Goal: Feedback & Contribution: Leave review/rating

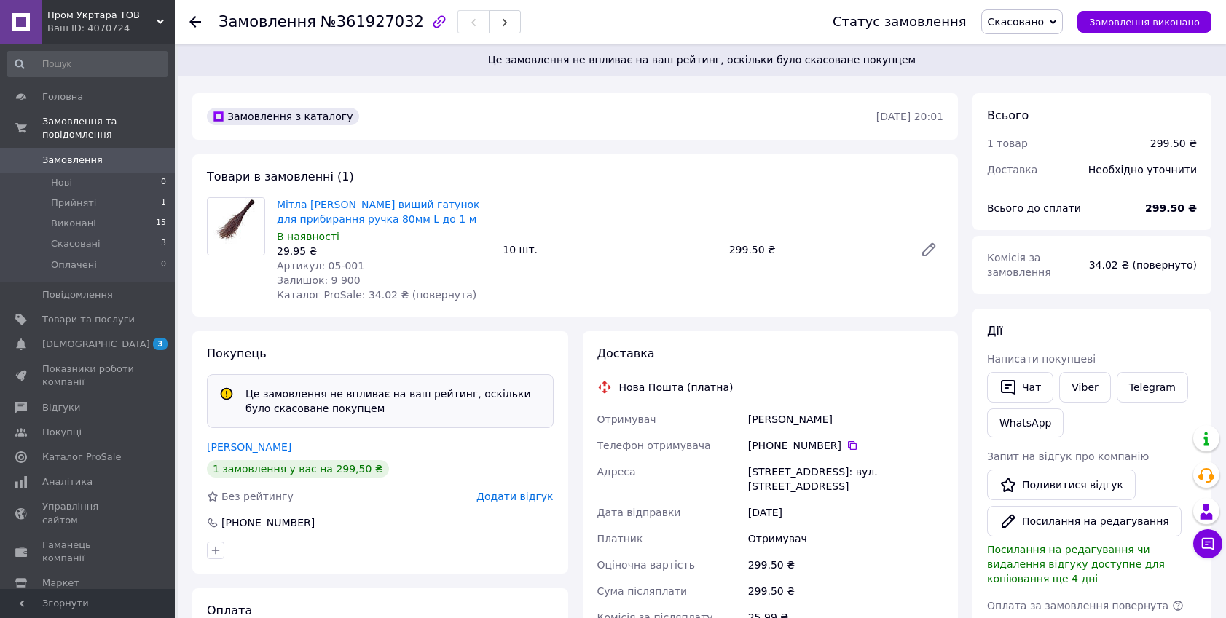
scroll to position [80, 0]
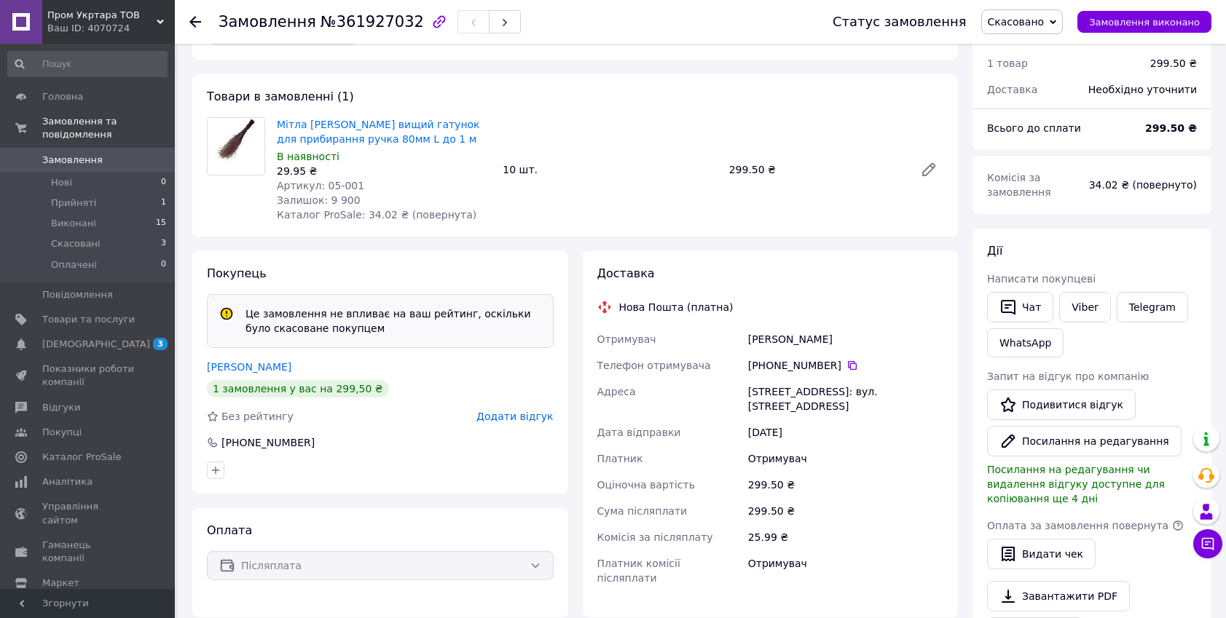
click at [531, 416] on span "Додати відгук" at bounding box center [514, 417] width 76 height 12
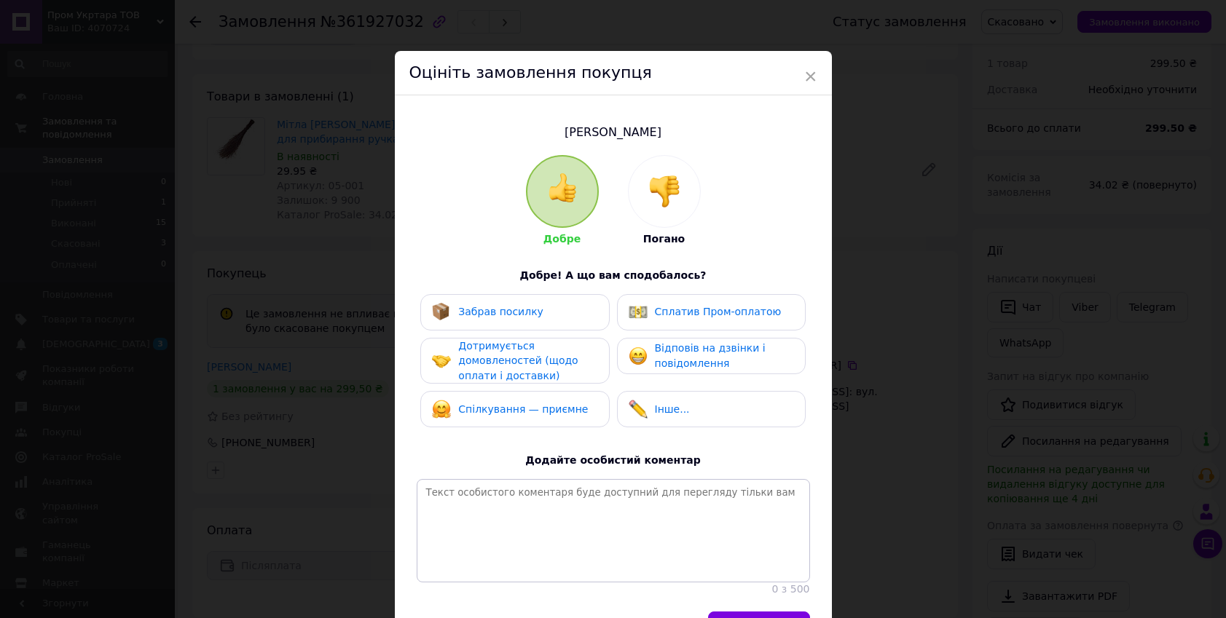
click at [672, 189] on img at bounding box center [664, 192] width 32 height 32
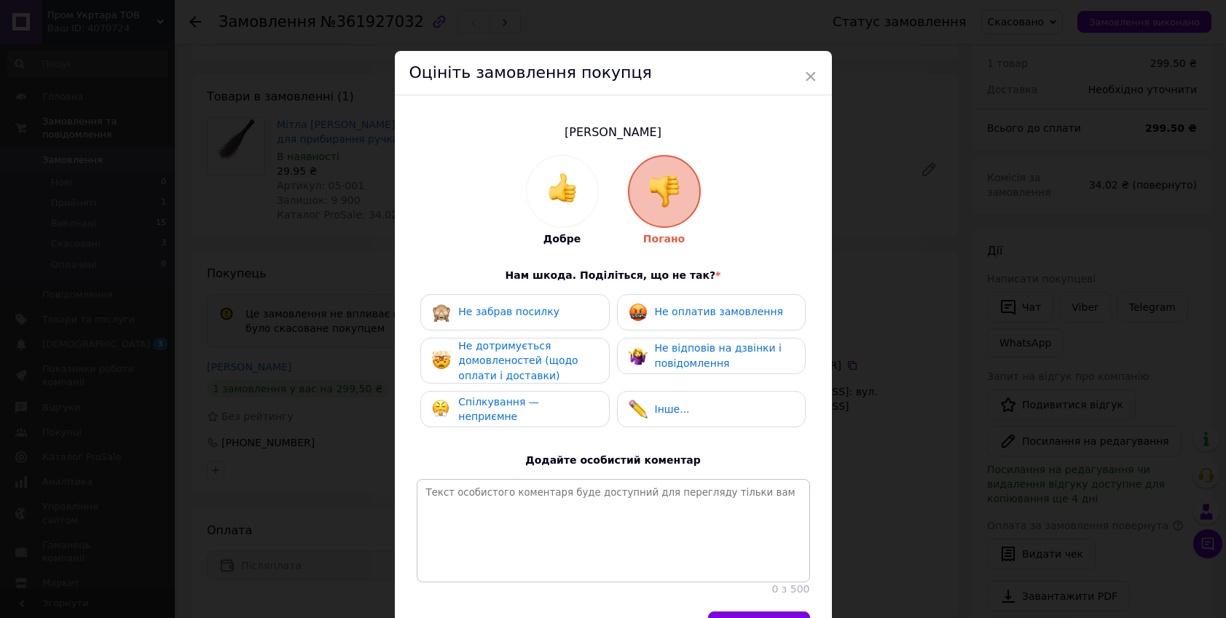
click at [546, 315] on span "Не забрав посилку" at bounding box center [508, 312] width 101 height 12
click at [694, 315] on span "Не оплатив замовлення" at bounding box center [719, 312] width 128 height 12
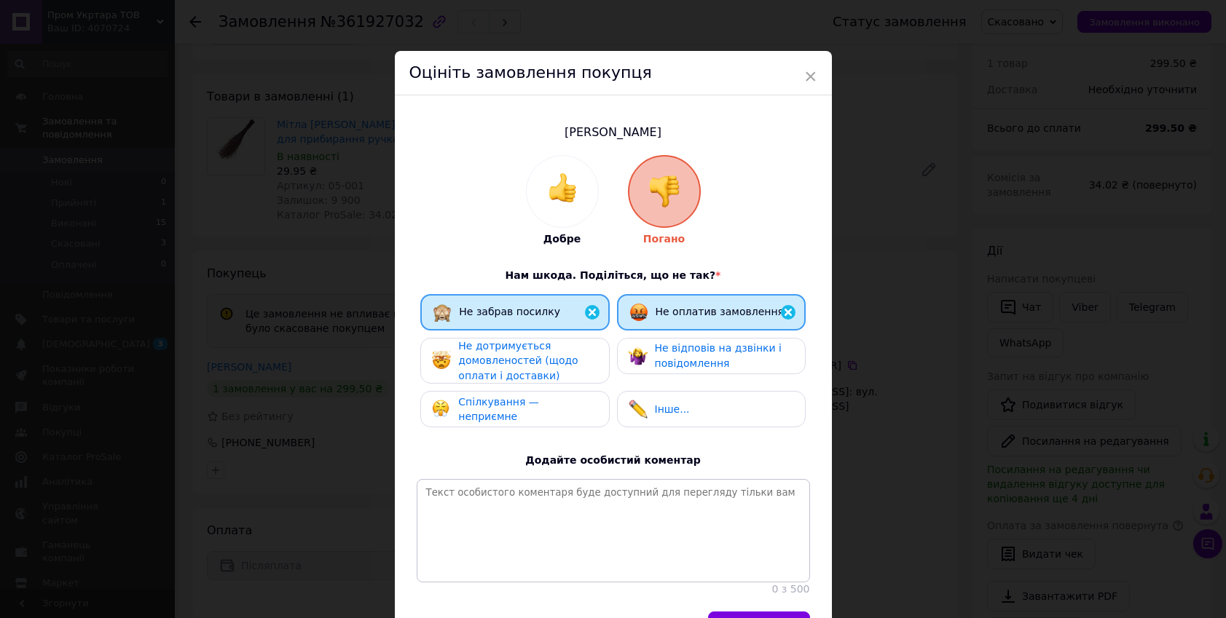
click at [688, 357] on span "Не відповів на дзвінки і повідомлення" at bounding box center [718, 355] width 127 height 27
click at [497, 410] on span "Спілкування — неприємне" at bounding box center [498, 409] width 81 height 27
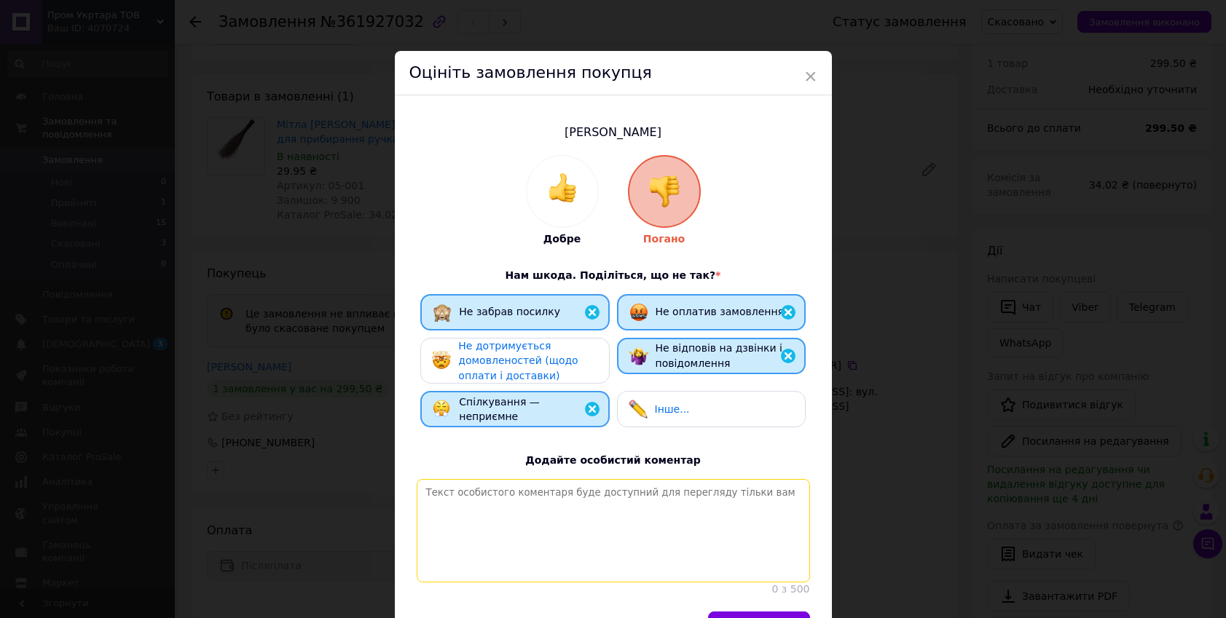
click at [465, 499] on textarea at bounding box center [613, 530] width 393 height 103
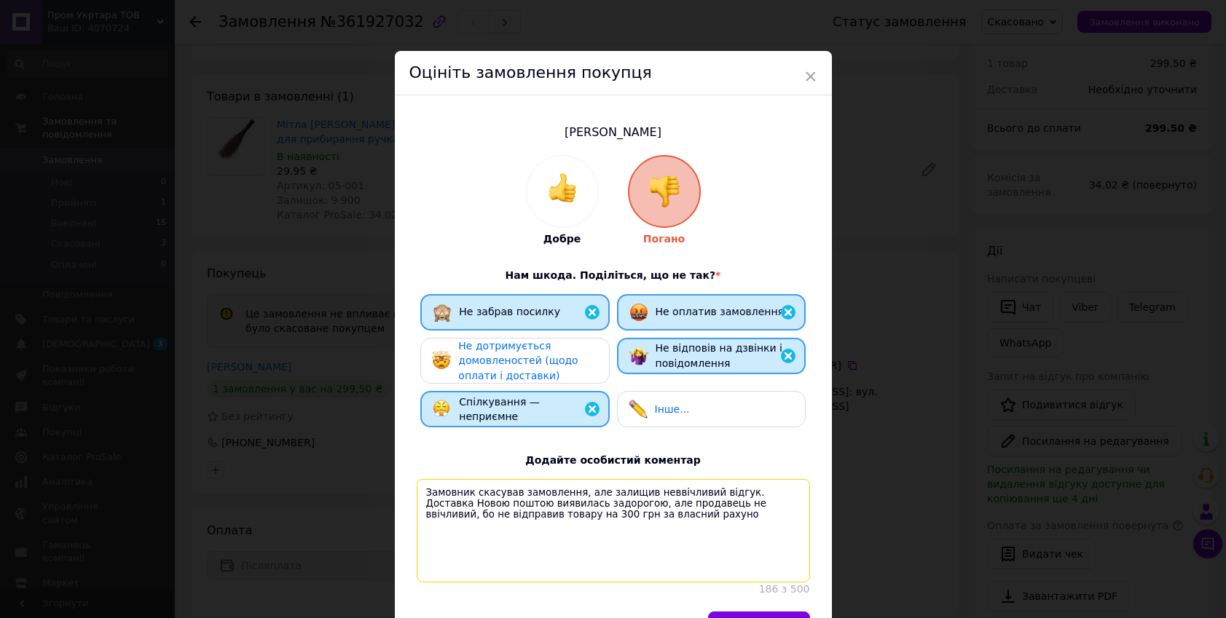
type textarea "Замовник скасував замовлення, але залищив неввічливий відгук. Доставка Новою по…"
click at [511, 363] on span "Не дотримується домовленостей (щодо оплати і доставки)" at bounding box center [517, 361] width 119 height 42
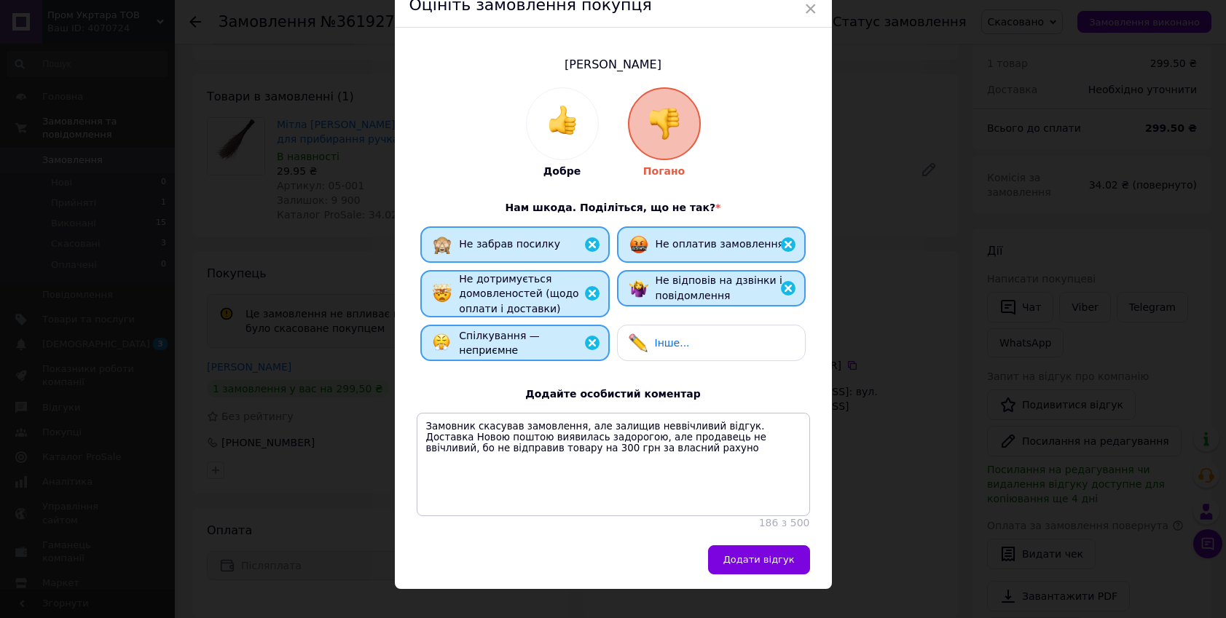
scroll to position [122, 0]
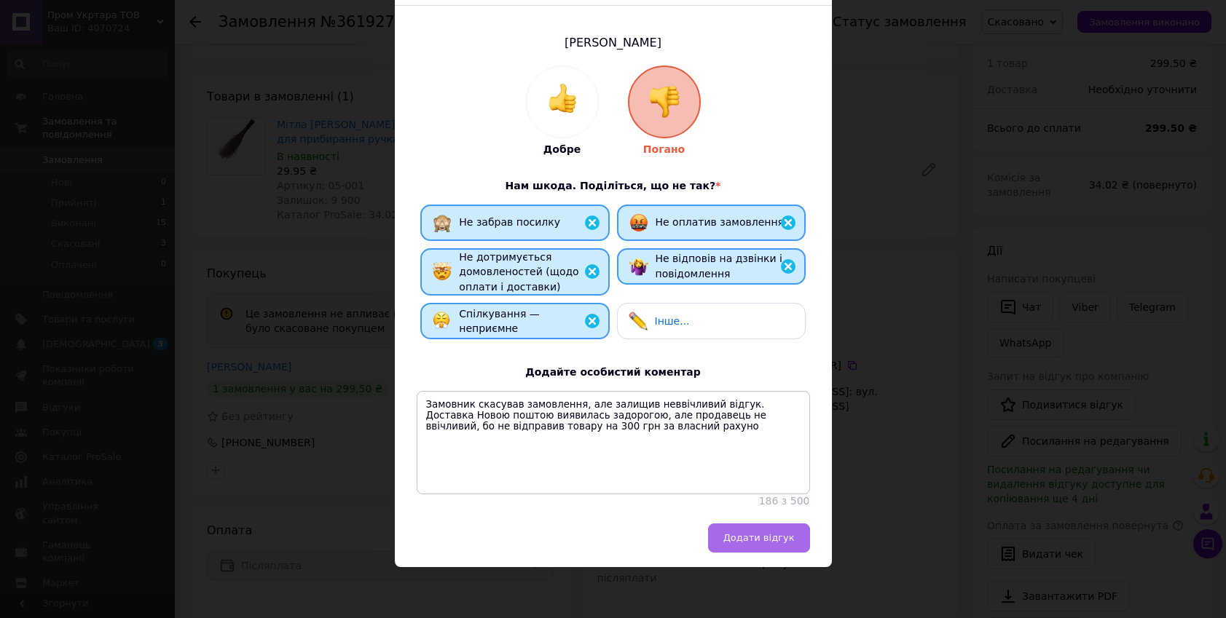
click at [776, 538] on span "Додати відгук" at bounding box center [758, 537] width 71 height 11
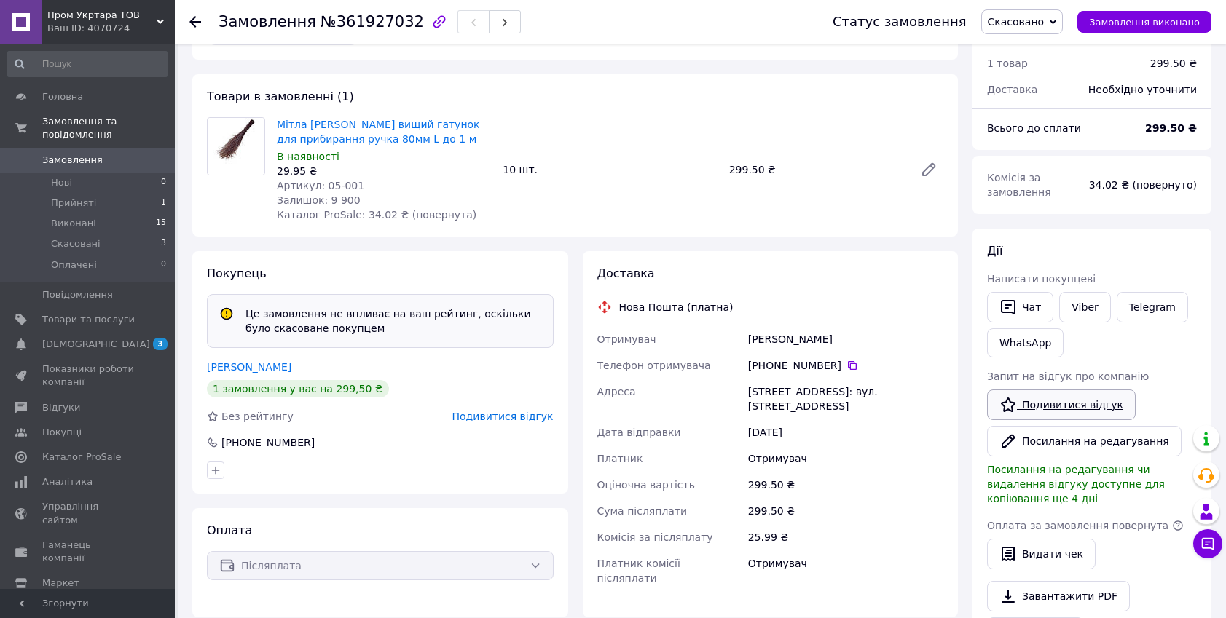
click at [1079, 401] on link "Подивитися відгук" at bounding box center [1061, 405] width 149 height 31
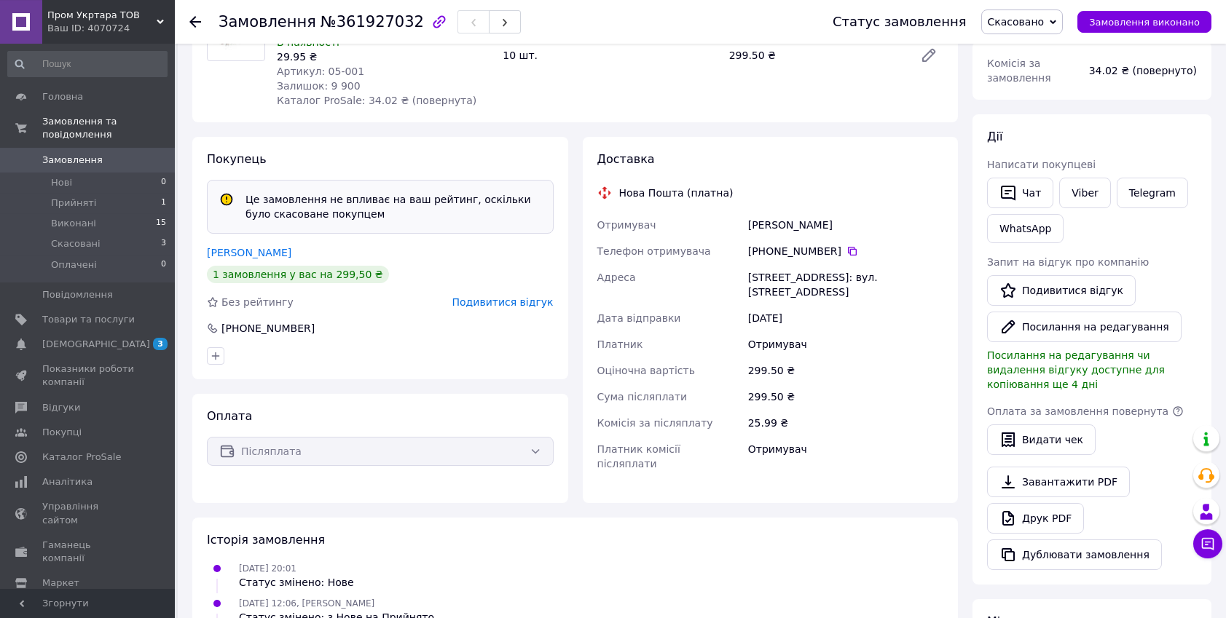
scroll to position [240, 0]
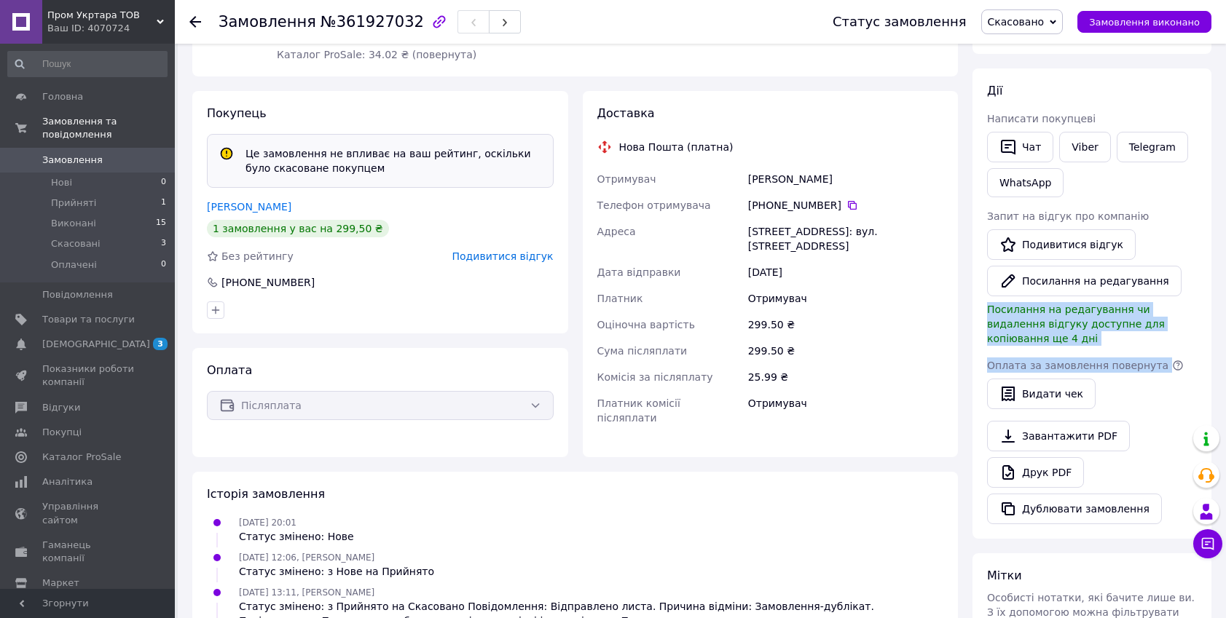
drag, startPoint x: 979, startPoint y: 185, endPoint x: 1156, endPoint y: 360, distance: 248.8
click at [1156, 360] on div "[PERSON_NAME] покупцеві   Чат Viber Telegram WhatsApp Запит на відгук про компа…" at bounding box center [1091, 303] width 239 height 471
copy div "Посилання на редагування чи видалення відгуку доступне для копіювання ще 4 дні …"
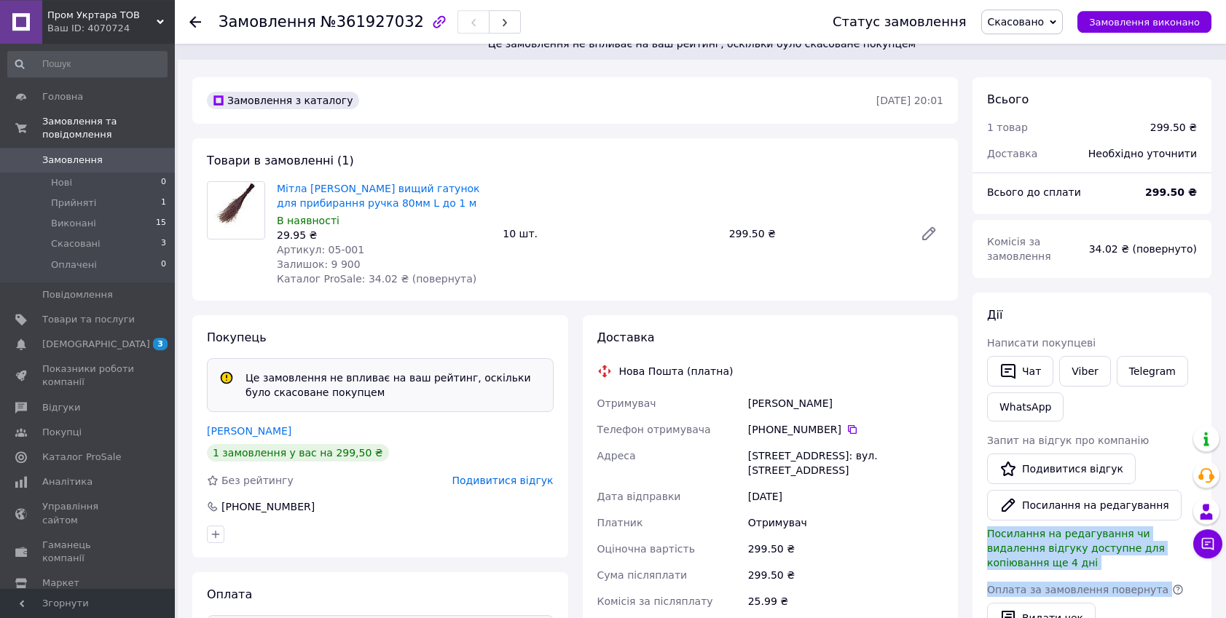
scroll to position [0, 0]
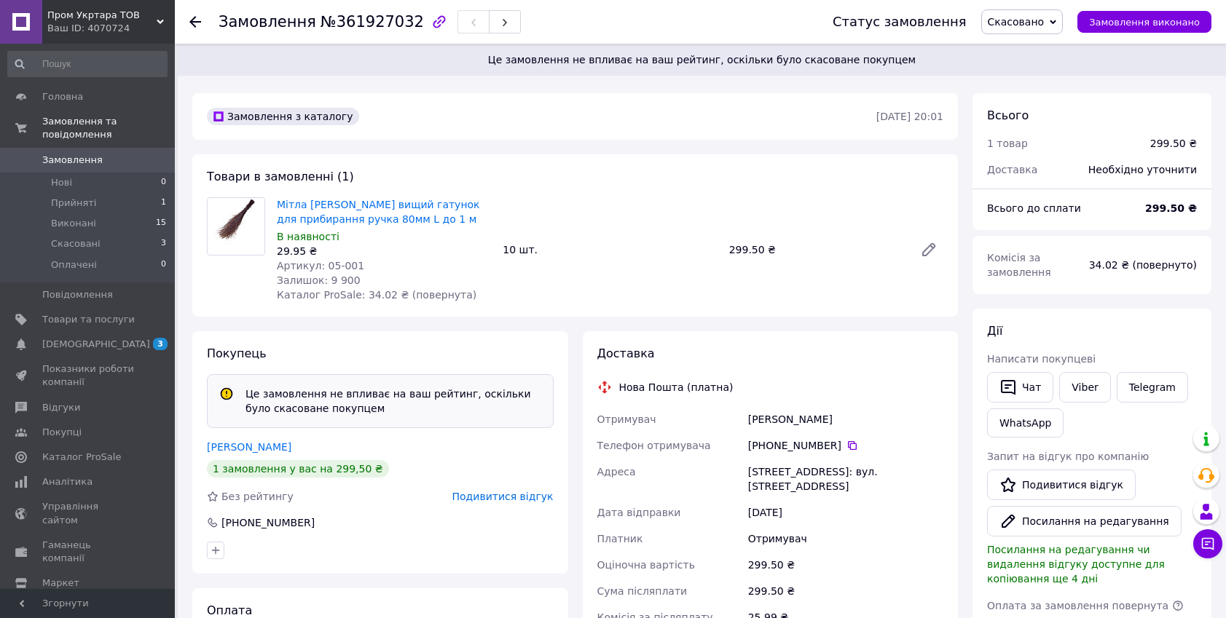
click at [832, 449] on div "[PHONE_NUMBER]" at bounding box center [845, 445] width 195 height 15
click at [846, 441] on icon at bounding box center [852, 446] width 12 height 12
click at [1110, 522] on button "Посилання на редагування" at bounding box center [1084, 521] width 194 height 31
click at [1056, 485] on link "Подивитися відгук" at bounding box center [1061, 485] width 149 height 31
click at [1109, 523] on button "Посилання на редагування" at bounding box center [1084, 521] width 194 height 31
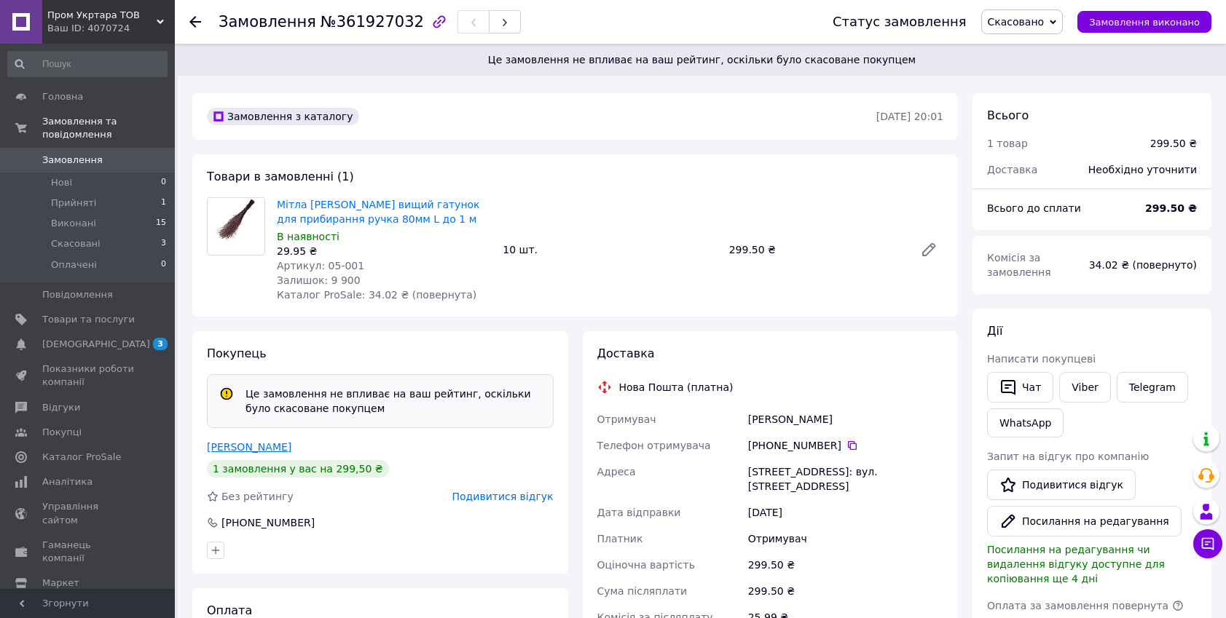
click at [259, 445] on link "[PERSON_NAME]" at bounding box center [249, 447] width 84 height 12
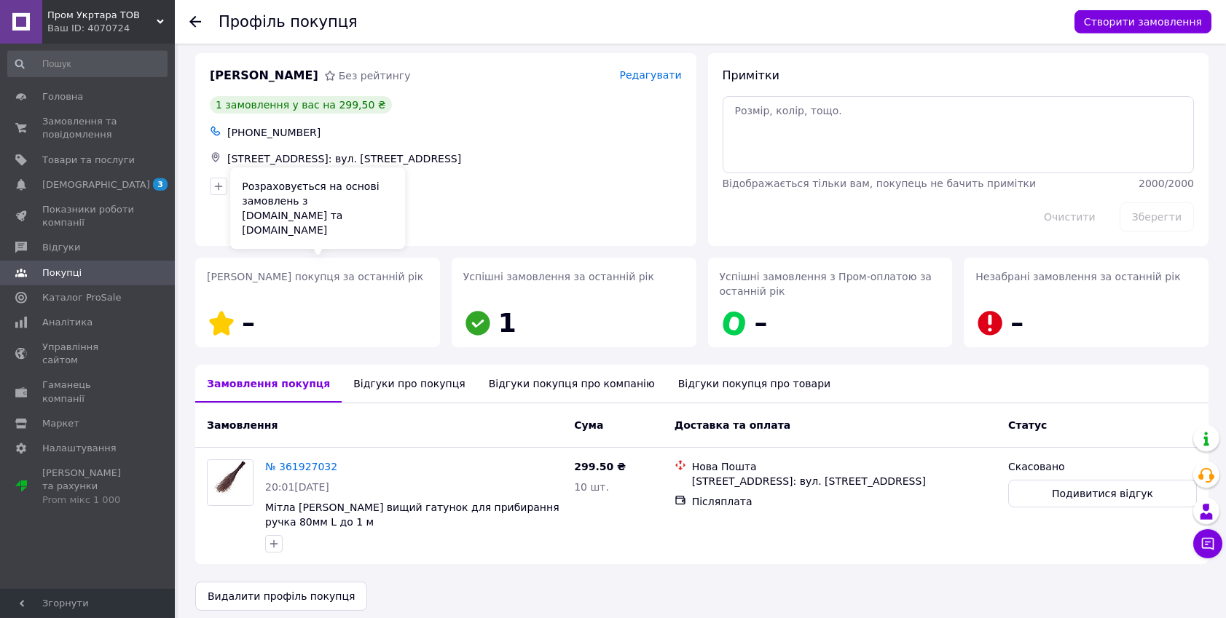
scroll to position [18, 0]
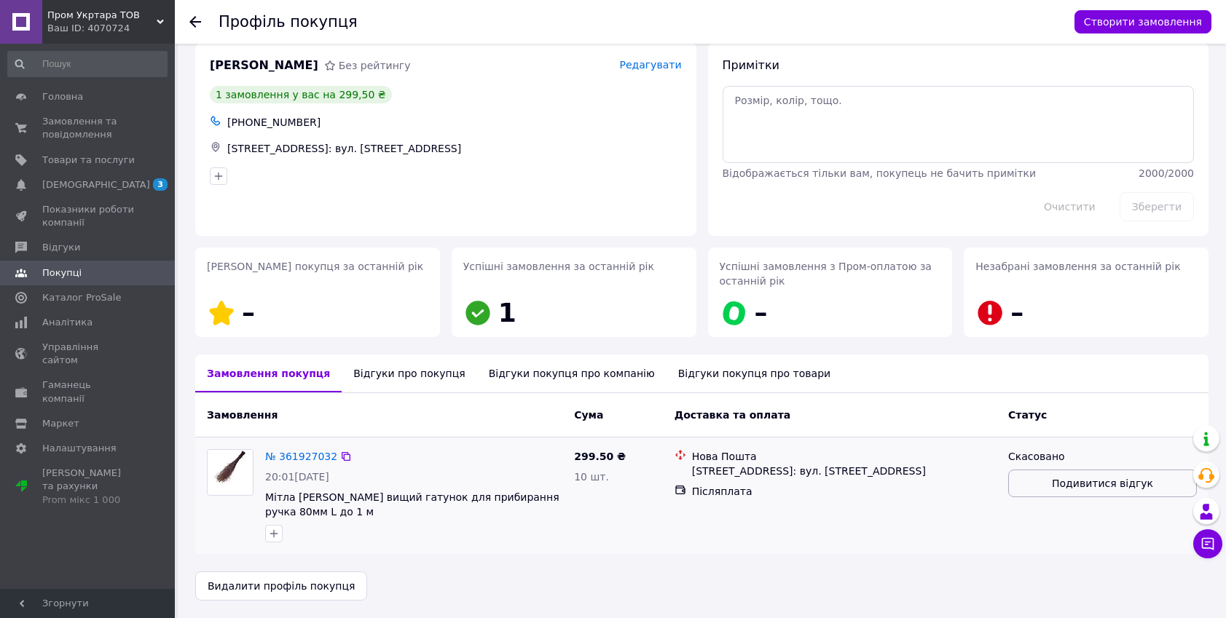
click at [1100, 484] on span "Подивитися відгук" at bounding box center [1102, 483] width 101 height 15
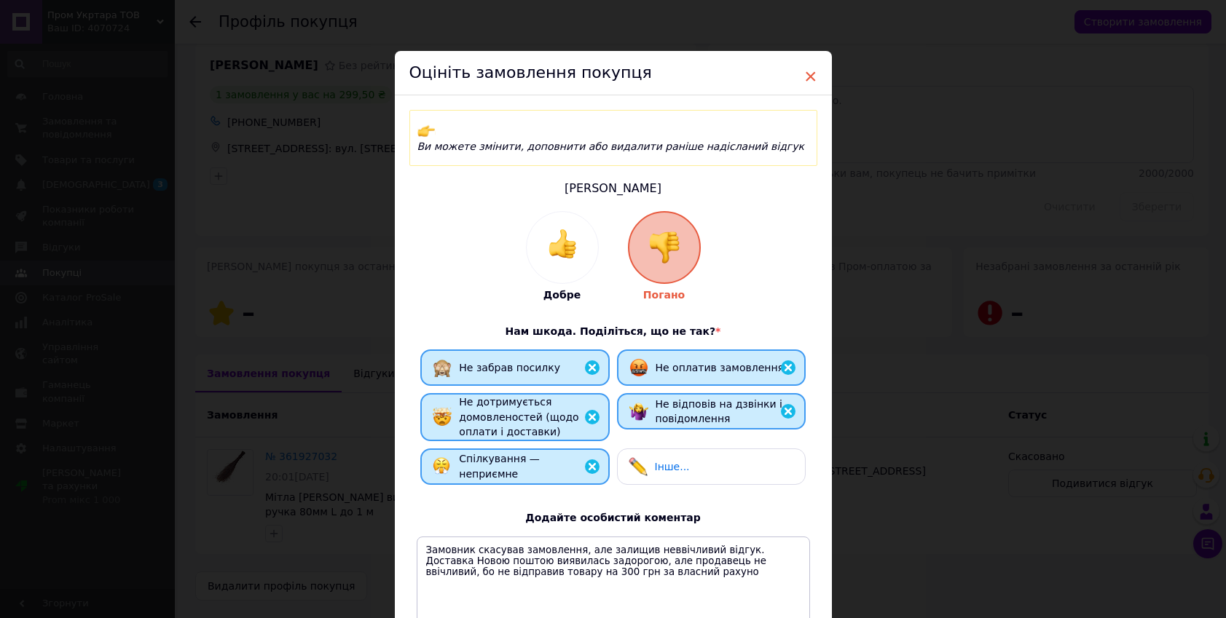
click at [815, 76] on span "×" at bounding box center [810, 76] width 13 height 25
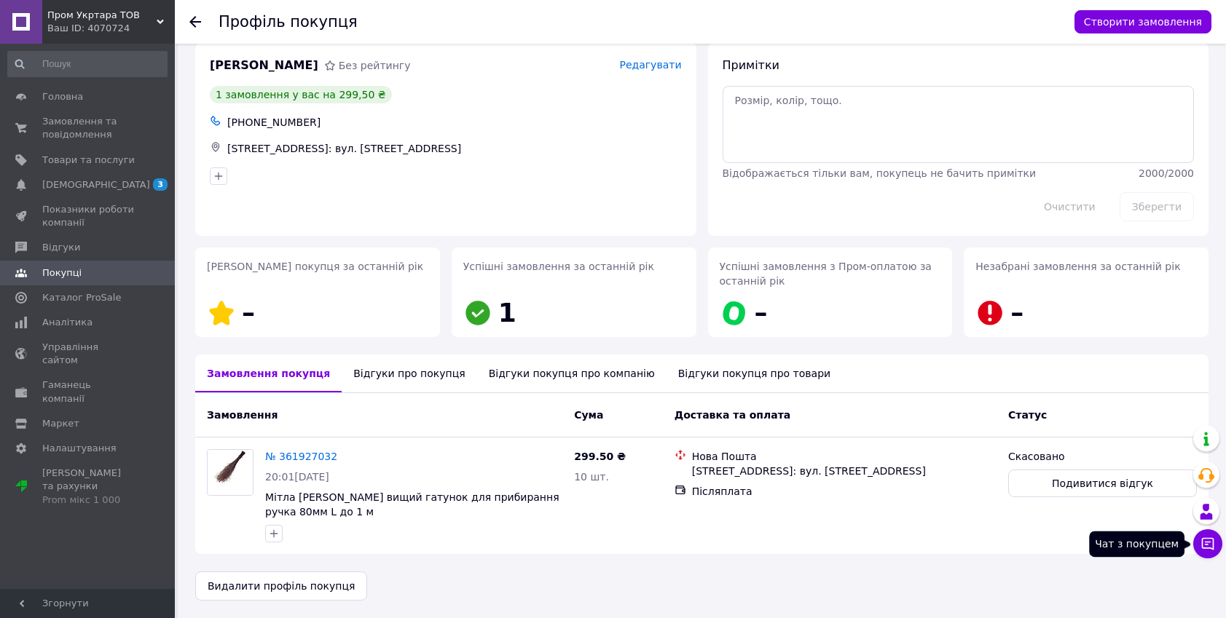
click at [1208, 543] on icon at bounding box center [1207, 544] width 15 height 15
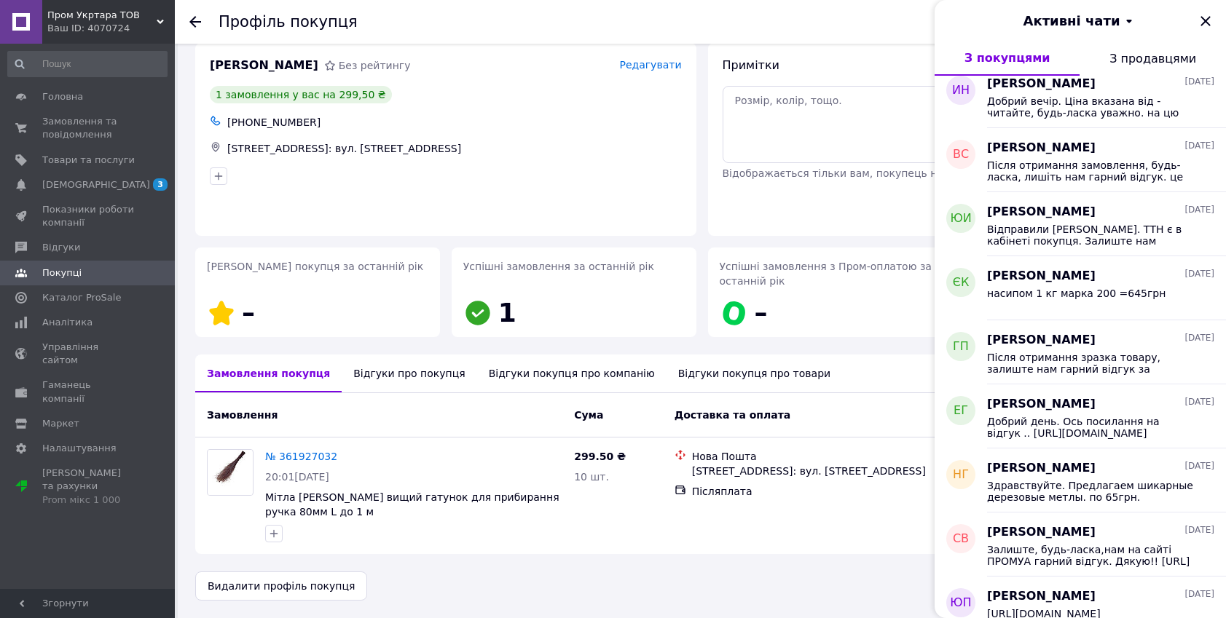
scroll to position [0, 0]
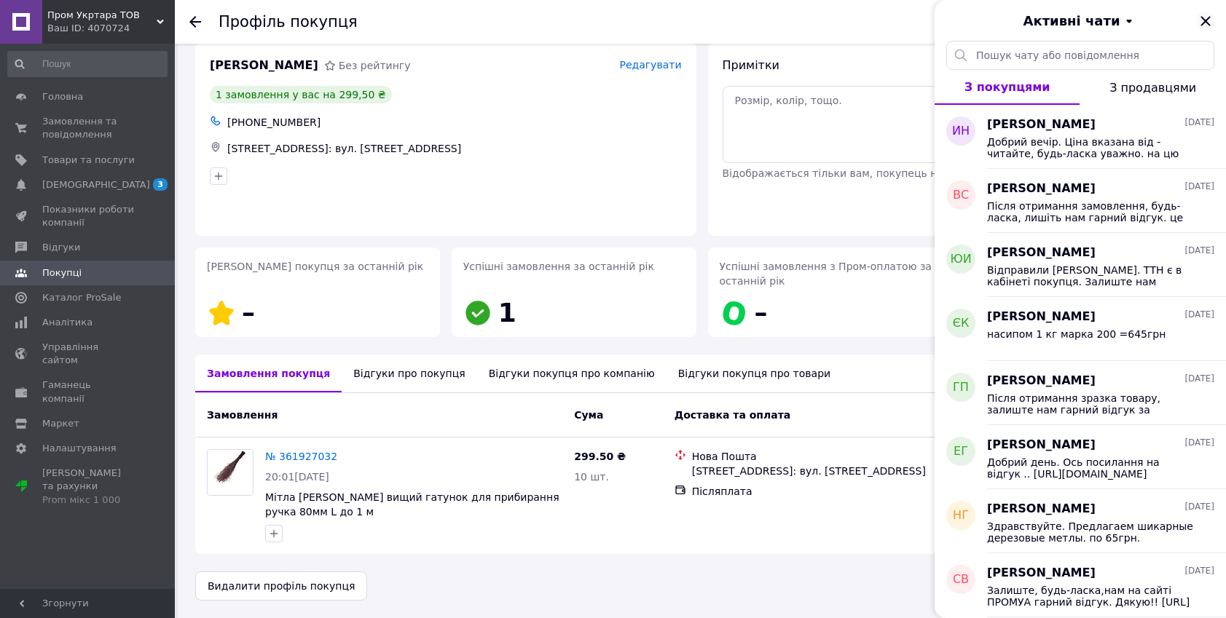
click at [1204, 17] on icon "Закрити" at bounding box center [1205, 20] width 17 height 17
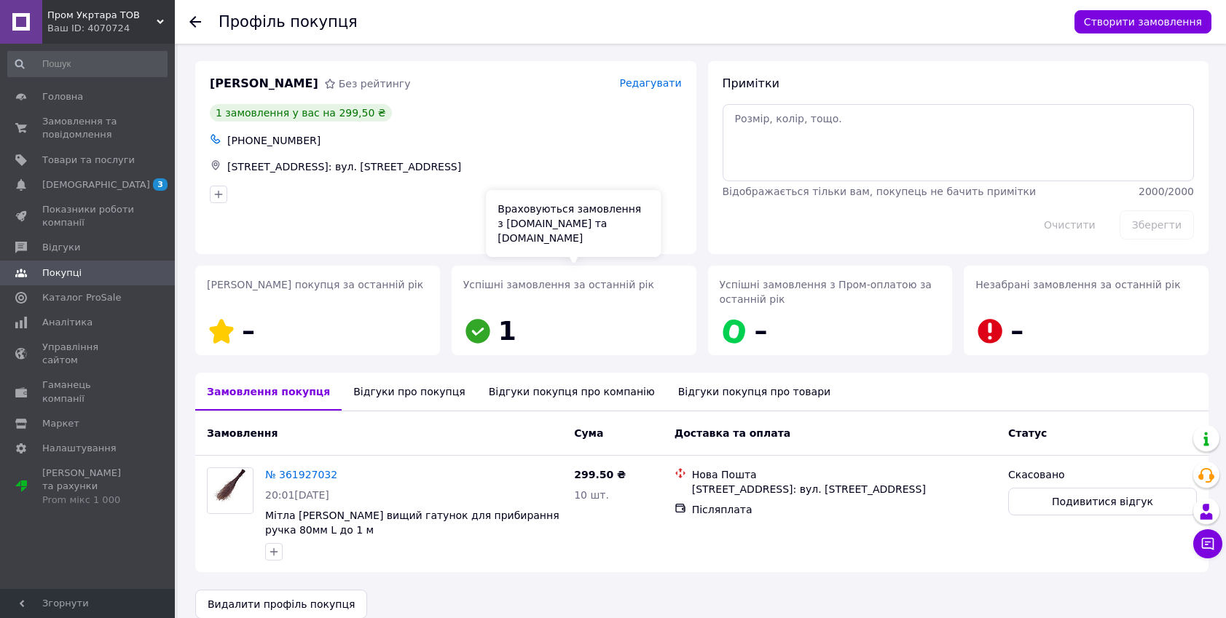
click at [492, 339] on icon at bounding box center [477, 331] width 29 height 29
click at [573, 285] on span "Успішні замовлення за останній рік" at bounding box center [558, 285] width 191 height 12
click at [402, 394] on div "Відгуки про покупця" at bounding box center [409, 392] width 135 height 38
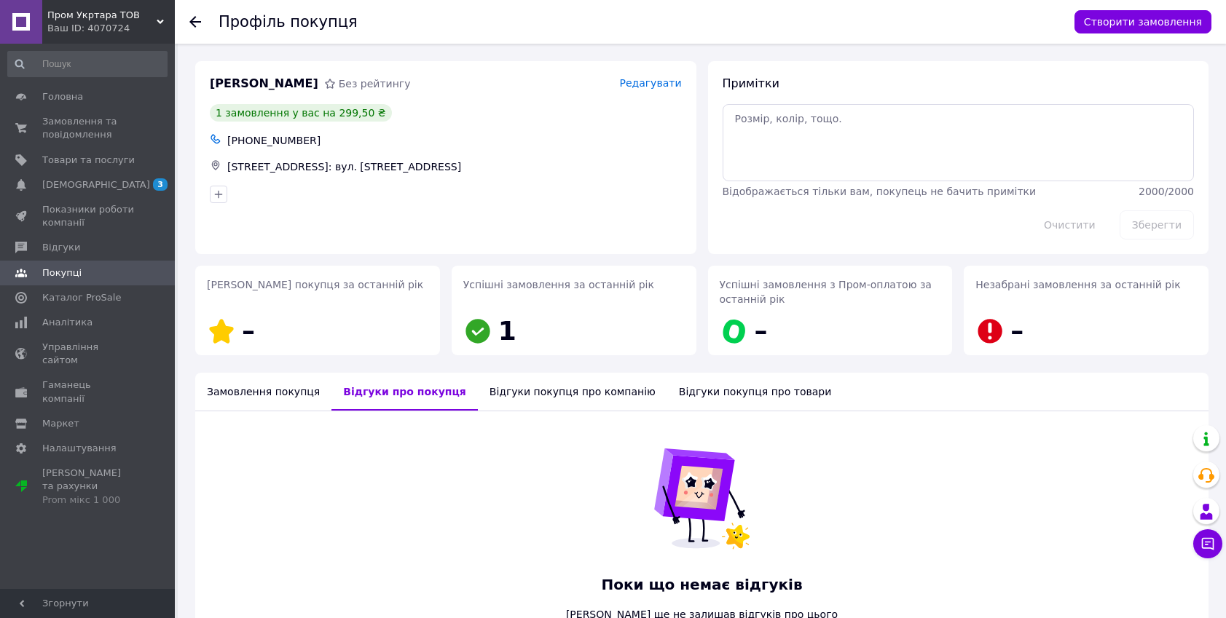
click at [497, 389] on div "Відгуки покупця про компанію" at bounding box center [572, 392] width 189 height 38
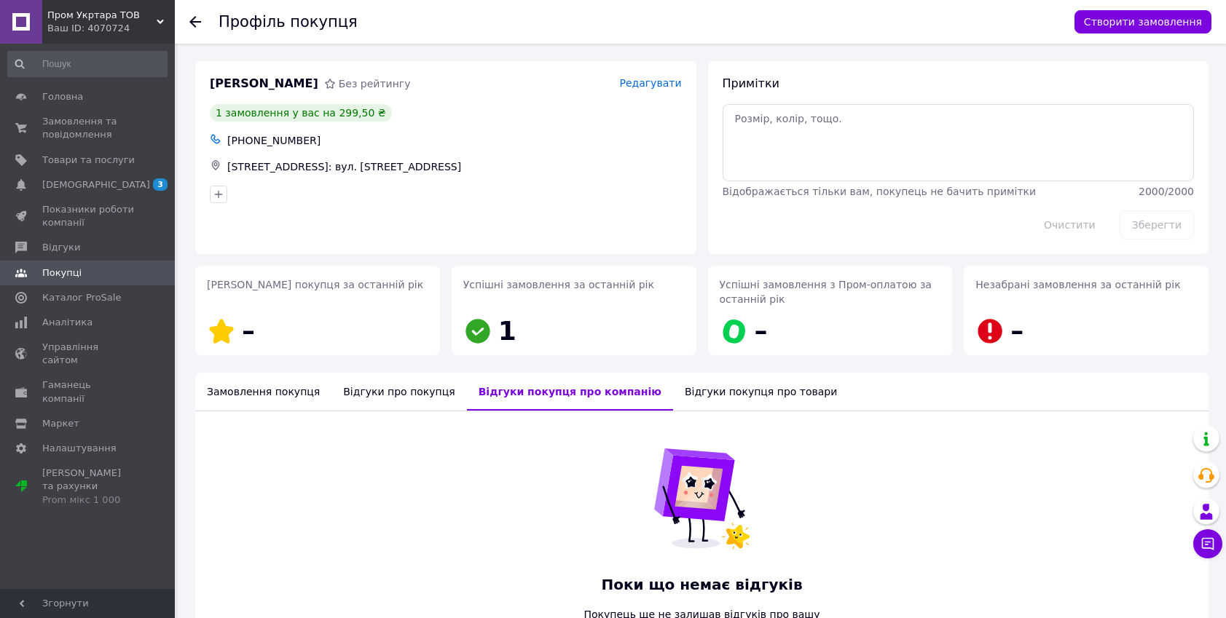
click at [673, 394] on div "Відгуки покупця про товари" at bounding box center [761, 392] width 176 height 38
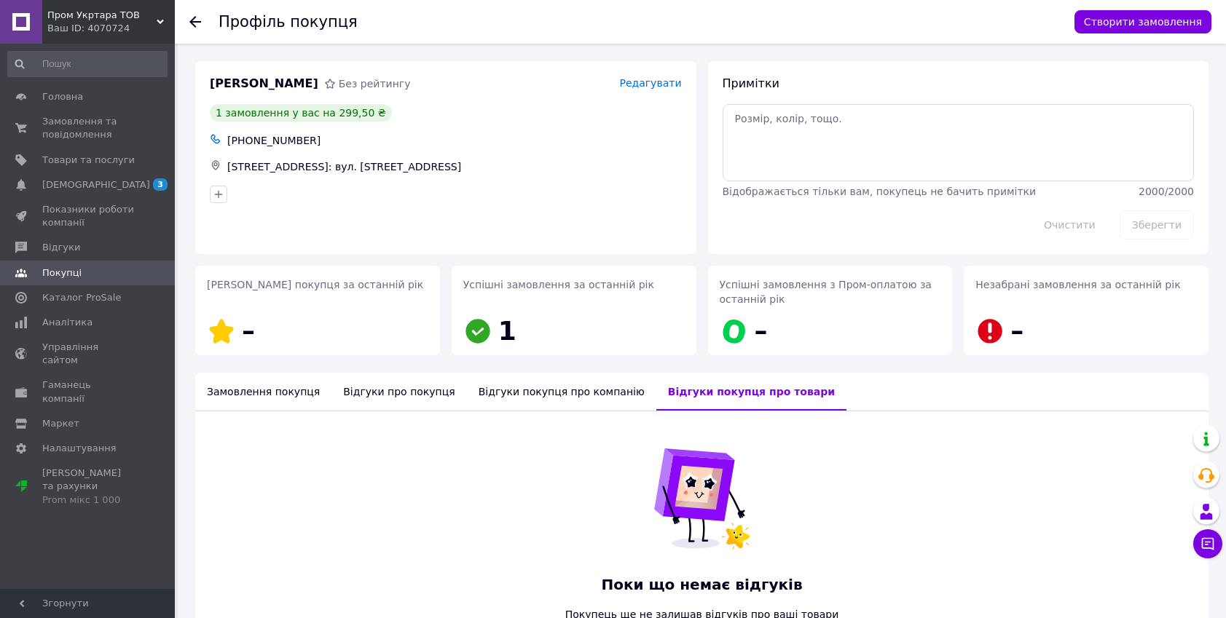
click at [283, 391] on div "Замовлення покупця" at bounding box center [263, 392] width 136 height 38
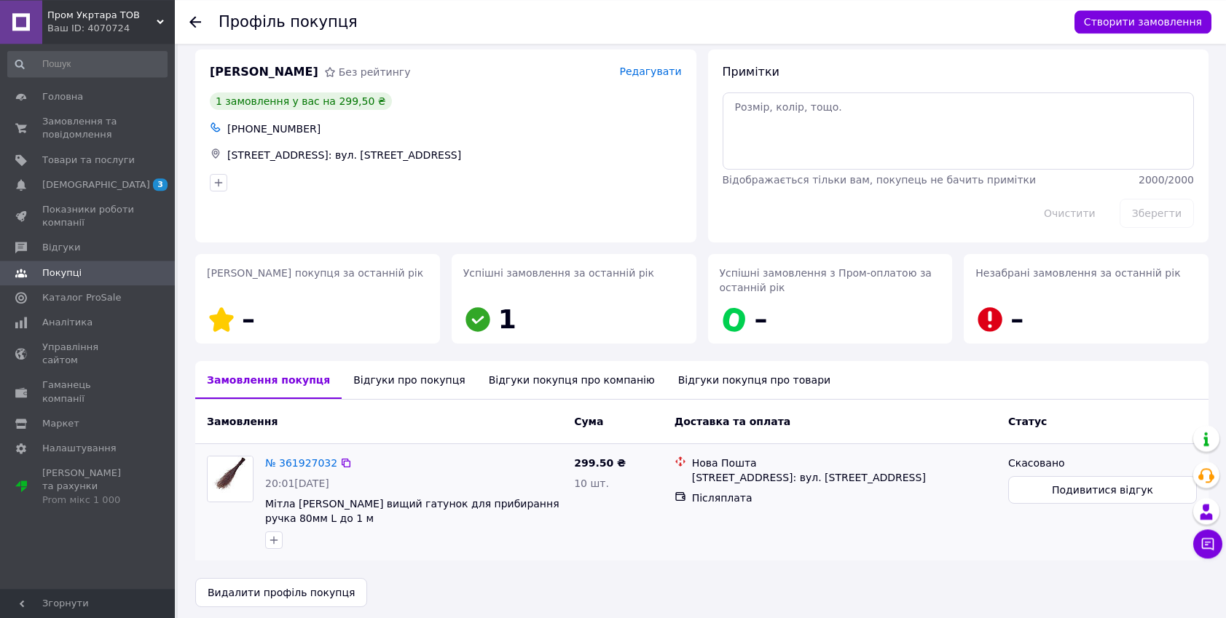
scroll to position [18, 0]
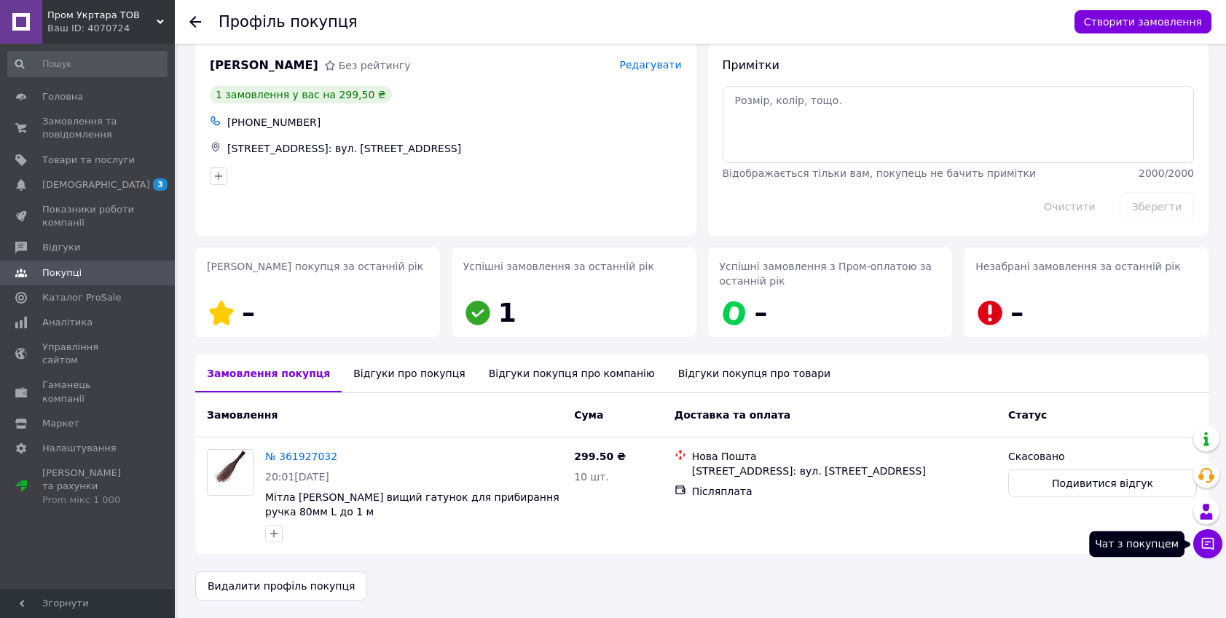
click at [1206, 543] on icon at bounding box center [1208, 544] width 12 height 12
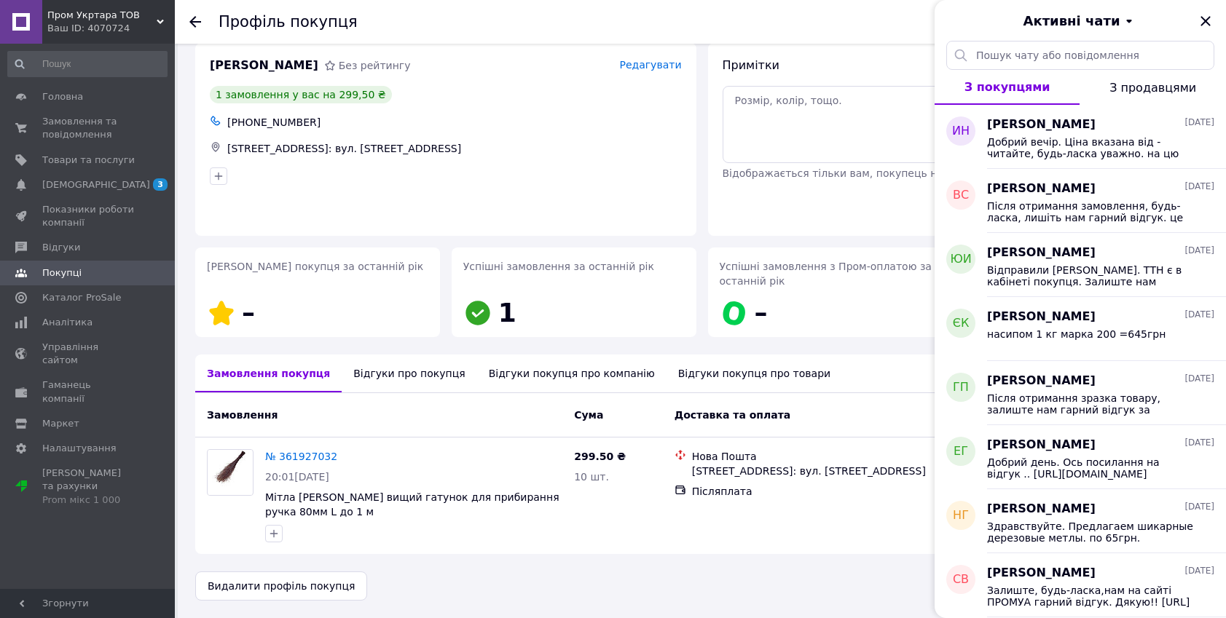
drag, startPoint x: 213, startPoint y: 65, endPoint x: 304, endPoint y: 68, distance: 91.8
click at [304, 68] on span "[PERSON_NAME]" at bounding box center [264, 66] width 109 height 17
copy span "[PERSON_NAME]"
